Goal: Task Accomplishment & Management: Use online tool/utility

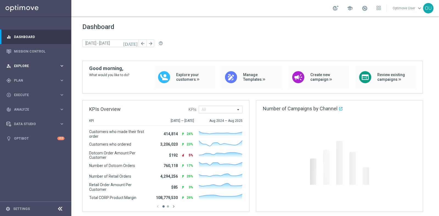
click at [27, 64] on div "person_search Explore" at bounding box center [32, 66] width 53 height 5
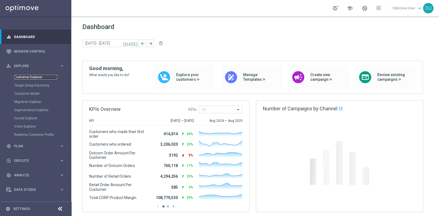
click at [30, 77] on link "Customer Explorer" at bounding box center [35, 77] width 43 height 4
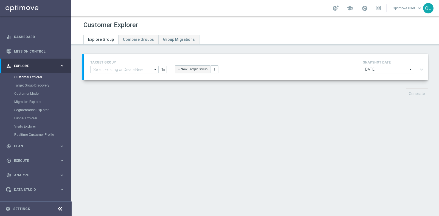
click at [200, 71] on button "+ New Target Group" at bounding box center [192, 70] width 35 height 8
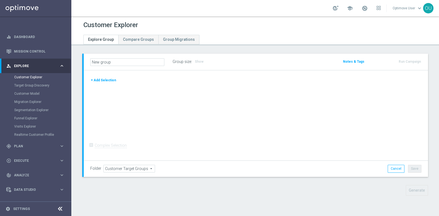
click at [100, 78] on button "+ Add Selection" at bounding box center [103, 80] width 26 height 6
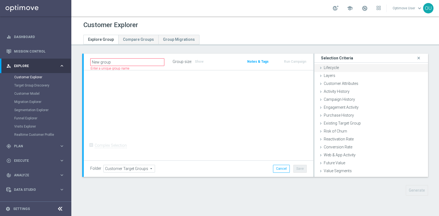
click at [341, 64] on div "Lifecycle done" at bounding box center [370, 68] width 113 height 8
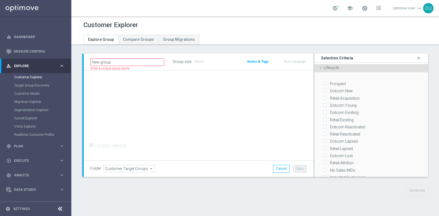
click at [338, 91] on label "Dotcom New" at bounding box center [340, 91] width 25 height 5
click at [326, 91] on input "Dotcom New" at bounding box center [324, 91] width 4 height 4
checkbox input "true"
click at [340, 96] on label "Retail Acquisition" at bounding box center [344, 98] width 32 height 5
click at [326, 96] on input "Retail Acquisition" at bounding box center [324, 98] width 4 height 4
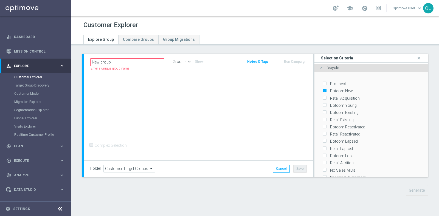
checkbox input "true"
click at [340, 103] on label "Dotcom Young" at bounding box center [342, 105] width 29 height 5
click at [326, 104] on input "Dotcom Young" at bounding box center [324, 106] width 4 height 4
checkbox input "true"
click at [341, 111] on label "Dotcom Existing" at bounding box center [343, 112] width 30 height 5
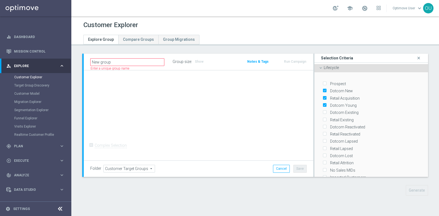
click at [326, 111] on input "Dotcom Existing" at bounding box center [324, 113] width 4 height 4
checkbox input "true"
click at [341, 119] on label "Retail Existing" at bounding box center [340, 120] width 25 height 5
click at [326, 119] on input "Retail Existing" at bounding box center [324, 120] width 4 height 4
checkbox input "true"
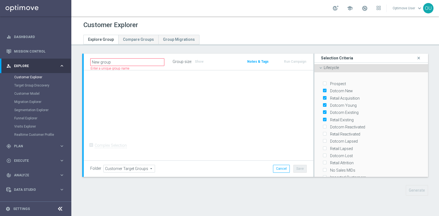
scroll to position [34, 0]
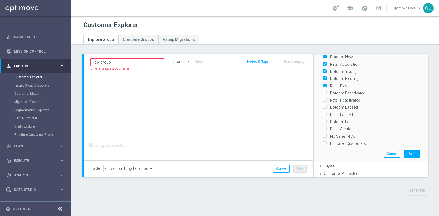
click at [345, 91] on label "Dotcom Reactivated" at bounding box center [346, 93] width 37 height 5
click at [326, 92] on input "Dotcom Reactivated" at bounding box center [324, 94] width 4 height 4
click at [345, 91] on label "Dotcom Reactivated" at bounding box center [346, 93] width 37 height 5
click at [326, 92] on input "Dotcom Reactivated" at bounding box center [324, 94] width 4 height 4
checkbox input "false"
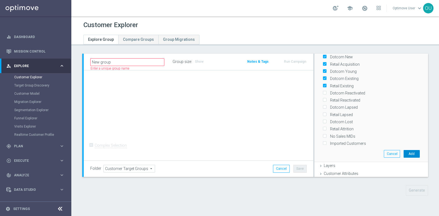
click at [403, 153] on button "Add" at bounding box center [411, 154] width 16 height 8
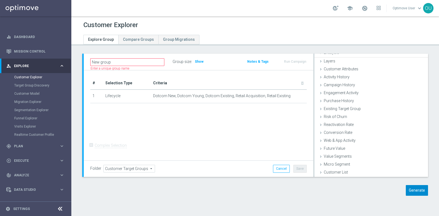
scroll to position [15, 0]
click at [410, 191] on button "Generate" at bounding box center [416, 190] width 22 height 11
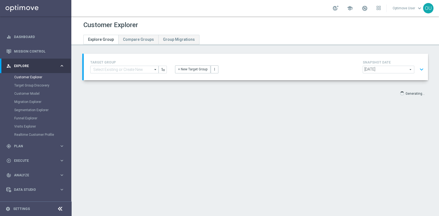
scroll to position [10, 0]
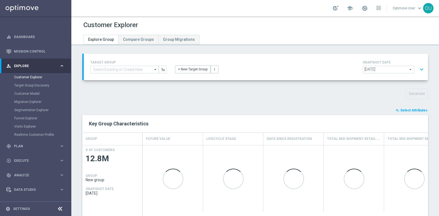
click at [417, 109] on span "Select Attributes" at bounding box center [413, 111] width 27 height 4
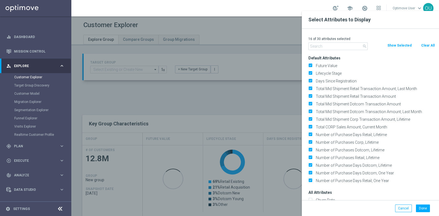
click at [423, 43] on button "Clear All" at bounding box center [427, 45] width 15 height 6
checkbox input "false"
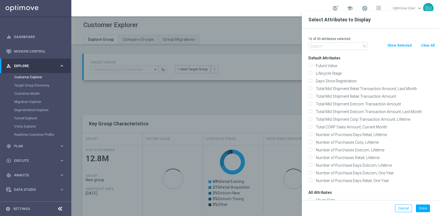
checkbox input "false"
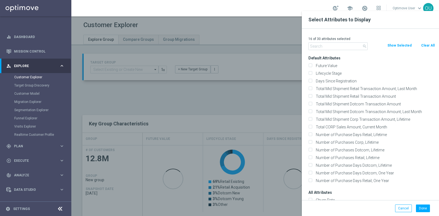
checkbox input "false"
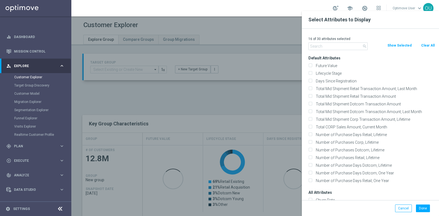
checkbox input "false"
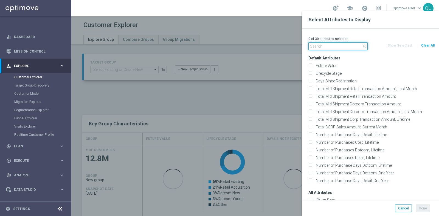
click at [322, 47] on input "text" at bounding box center [337, 46] width 59 height 8
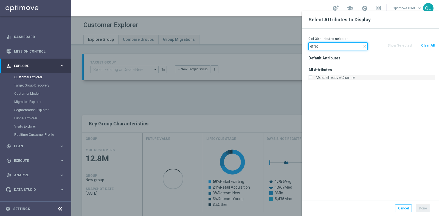
type input "effec"
click at [337, 76] on label "Most Effective Channel" at bounding box center [374, 77] width 121 height 5
click at [312, 76] on input "Most Effective Channel" at bounding box center [310, 78] width 4 height 4
checkbox input "true"
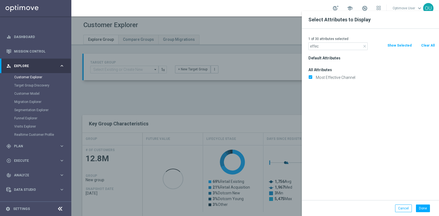
drag, startPoint x: 432, startPoint y: 207, endPoint x: 429, endPoint y: 207, distance: 3.3
click at [431, 207] on div "Done Cancel" at bounding box center [370, 209] width 132 height 8
click at [426, 208] on button "Done" at bounding box center [422, 209] width 14 height 8
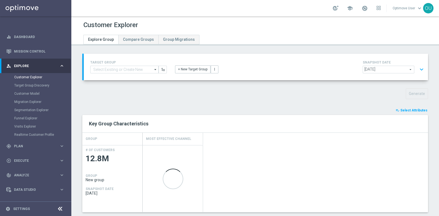
scroll to position [34, 0]
